Goal: Communication & Community: Answer question/provide support

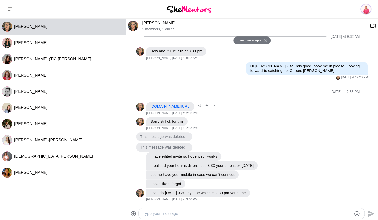
scroll to position [195, 0]
click at [196, 214] on textarea "Type your message" at bounding box center [247, 214] width 209 height 6
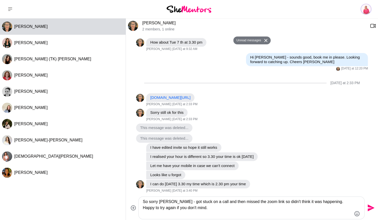
type textarea "So sorry [PERSON_NAME] - got stuck on a call and then missed the zoom link so d…"
click at [372, 207] on icon "Send" at bounding box center [371, 208] width 7 height 7
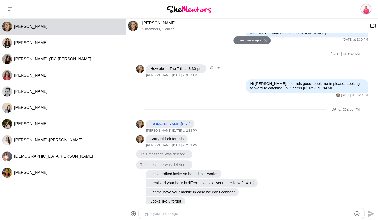
scroll to position [220, 0]
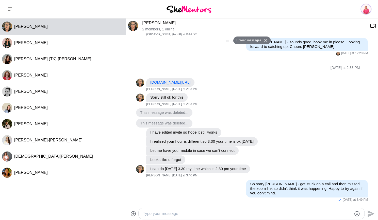
click at [164, 39] on div "Reply Pin [PERSON_NAME] as unread Edit Message Delete Hi [PERSON_NAME] - sounds…" at bounding box center [252, 47] width 232 height 18
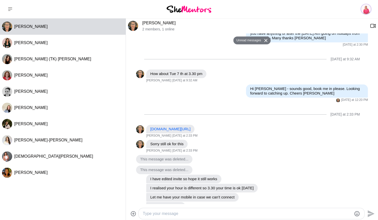
scroll to position [144, 0]
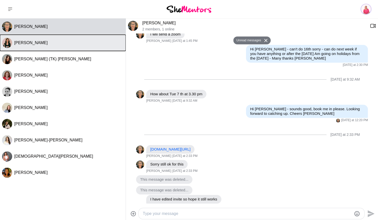
click at [34, 37] on button "[PERSON_NAME]" at bounding box center [63, 43] width 126 height 16
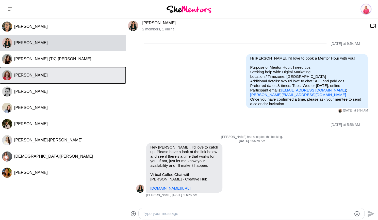
click at [72, 78] on button "[PERSON_NAME]" at bounding box center [63, 75] width 126 height 16
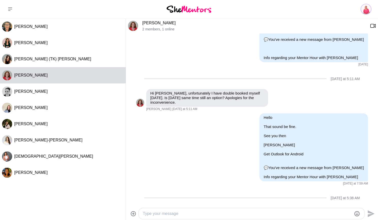
scroll to position [286, 0]
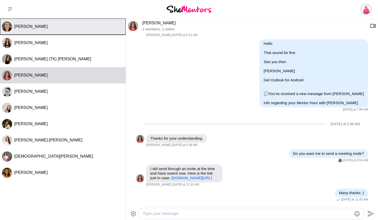
click at [74, 24] on div "[PERSON_NAME]" at bounding box center [68, 26] width 109 height 5
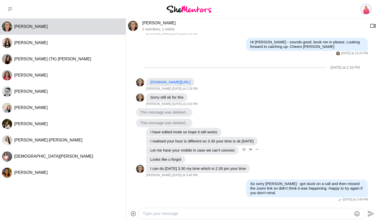
scroll to position [208, 0]
click at [236, 214] on textarea "Type your message" at bounding box center [247, 214] width 209 height 6
type textarea "I can do 30th at 2.30pm my time - is it the same zoom link?"
click at [370, 213] on icon "Send" at bounding box center [371, 213] width 7 height 7
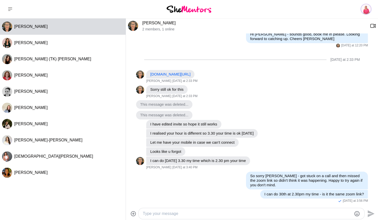
scroll to position [217, 0]
